Goal: Transaction & Acquisition: Purchase product/service

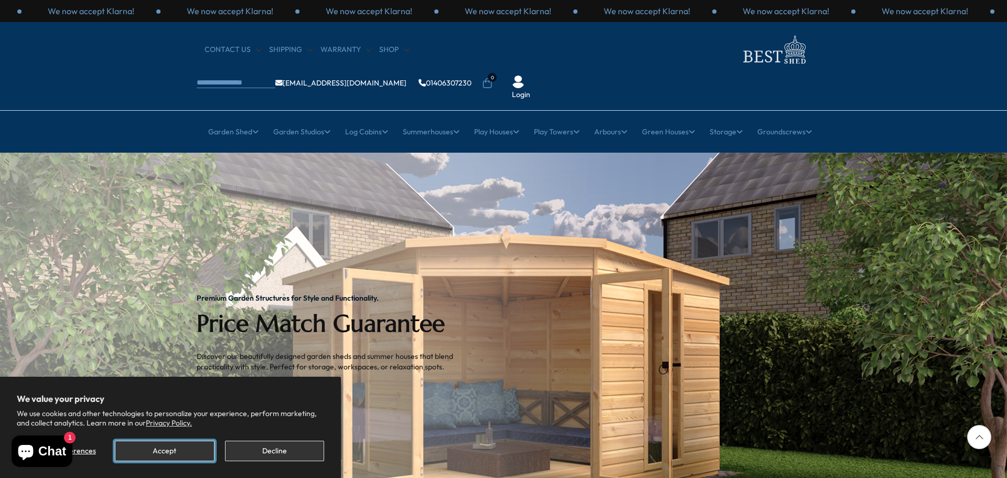
click at [169, 445] on button "Accept" at bounding box center [164, 451] width 99 height 20
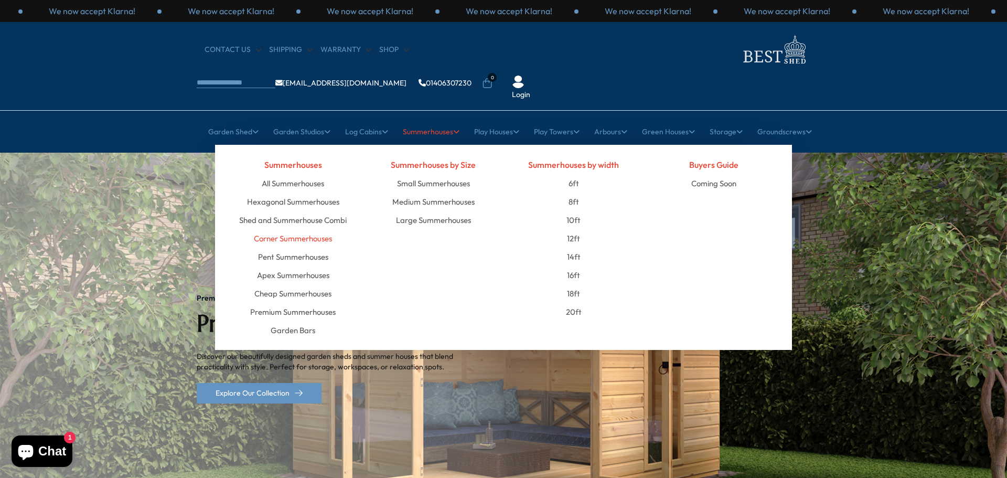
click at [315, 229] on link "Corner Summerhouses" at bounding box center [293, 238] width 78 height 18
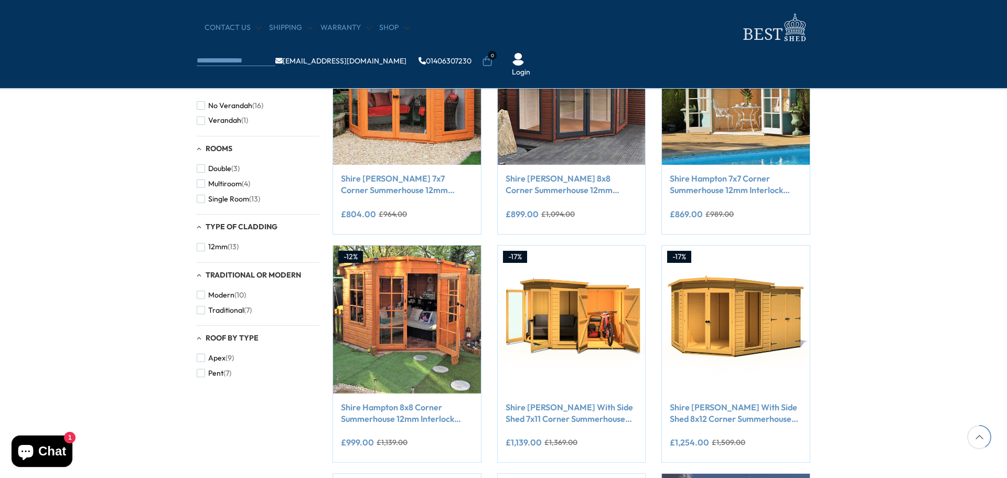
scroll to position [420, 0]
